Goal: Find specific page/section: Find specific page/section

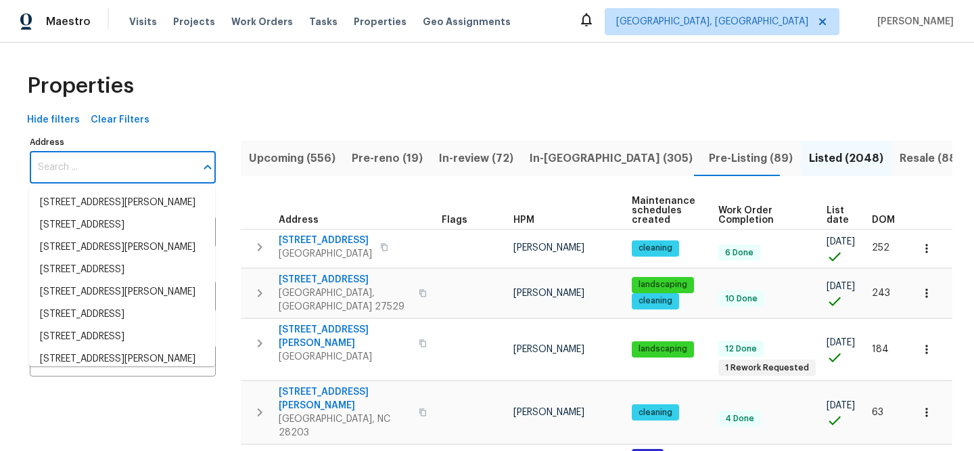
click at [135, 154] on input "Address" at bounding box center [113, 168] width 166 height 32
type input "[STREET_ADDRESS]"
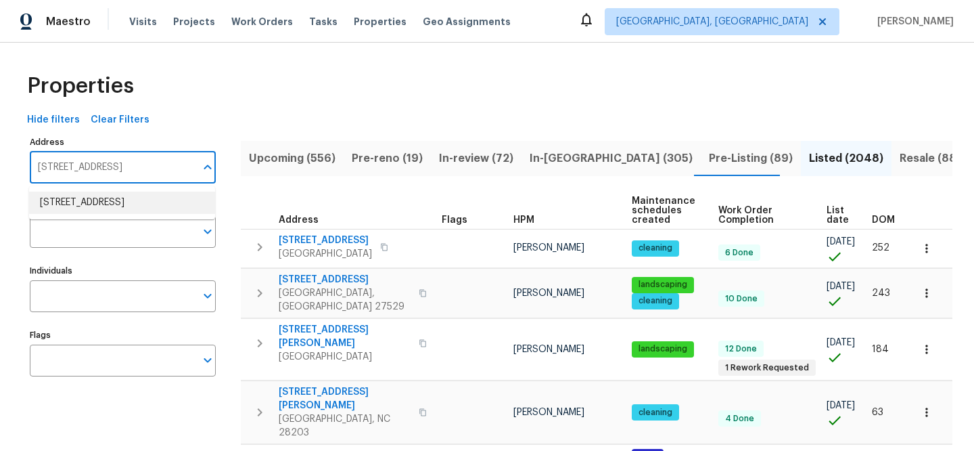
click at [162, 198] on li "[STREET_ADDRESS]" at bounding box center [122, 203] width 186 height 22
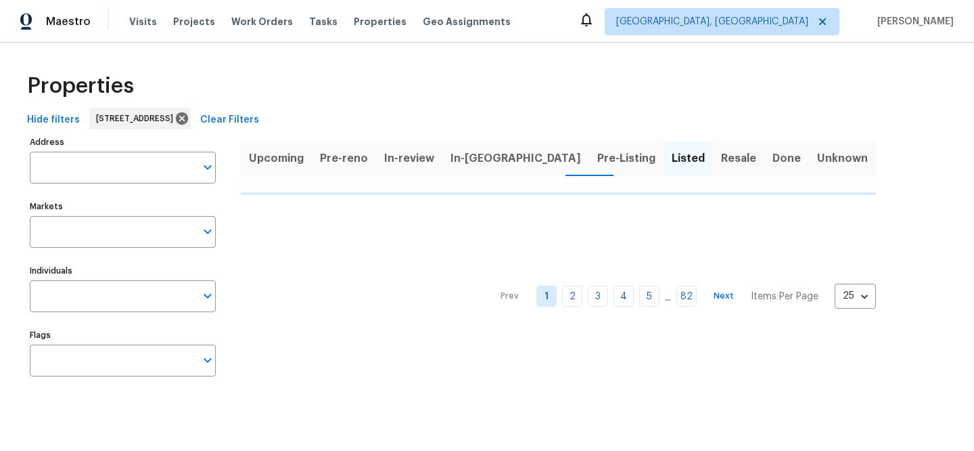
type input "[STREET_ADDRESS]"
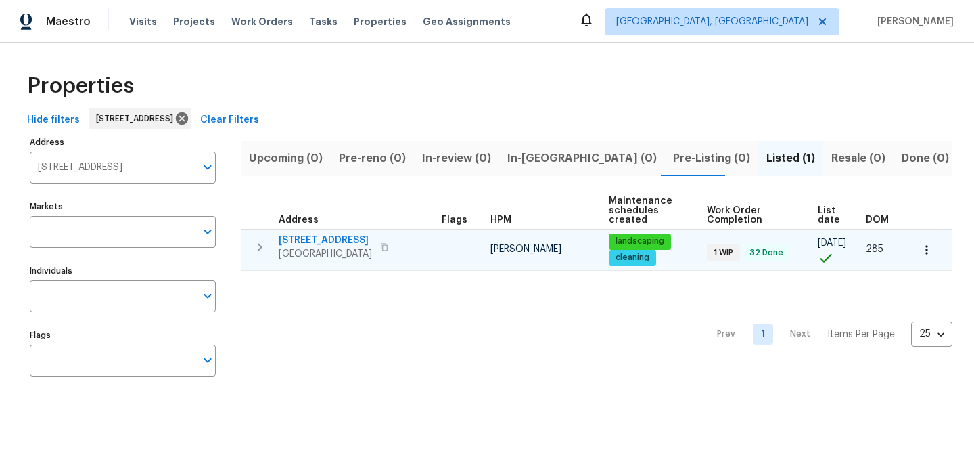
click at [323, 240] on span "[STREET_ADDRESS]" at bounding box center [325, 240] width 93 height 14
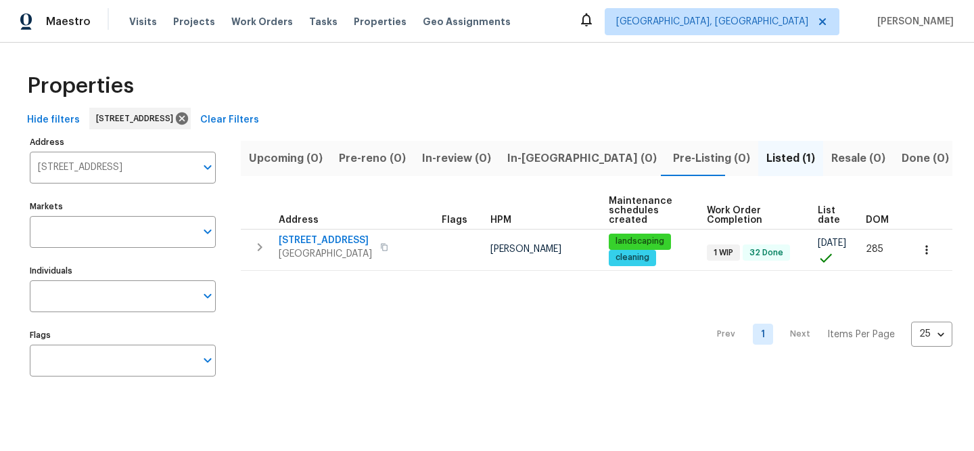
click at [259, 117] on span "Clear Filters" at bounding box center [229, 120] width 59 height 17
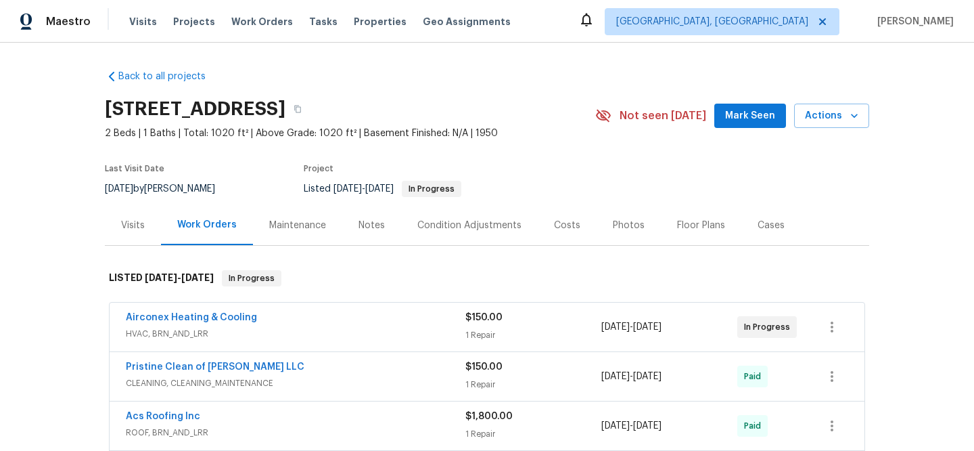
click at [126, 224] on div "Visits" at bounding box center [133, 226] width 24 height 14
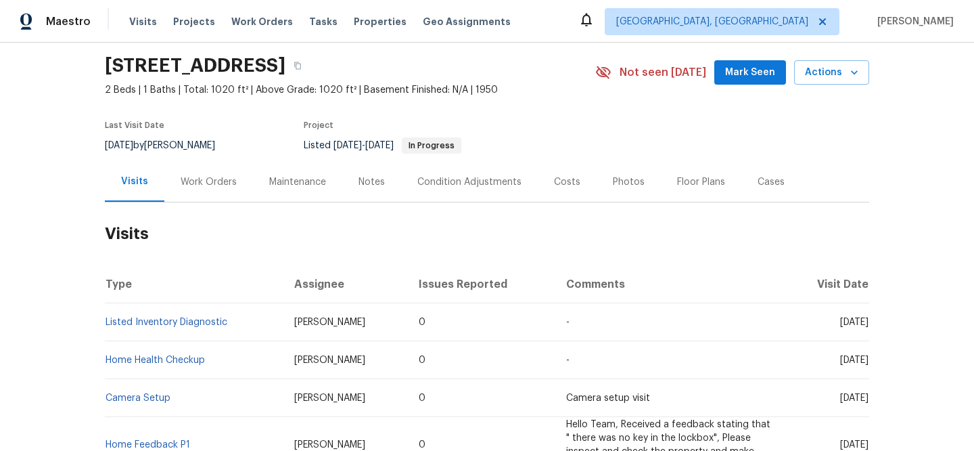
scroll to position [125, 0]
